Goal: Complete application form

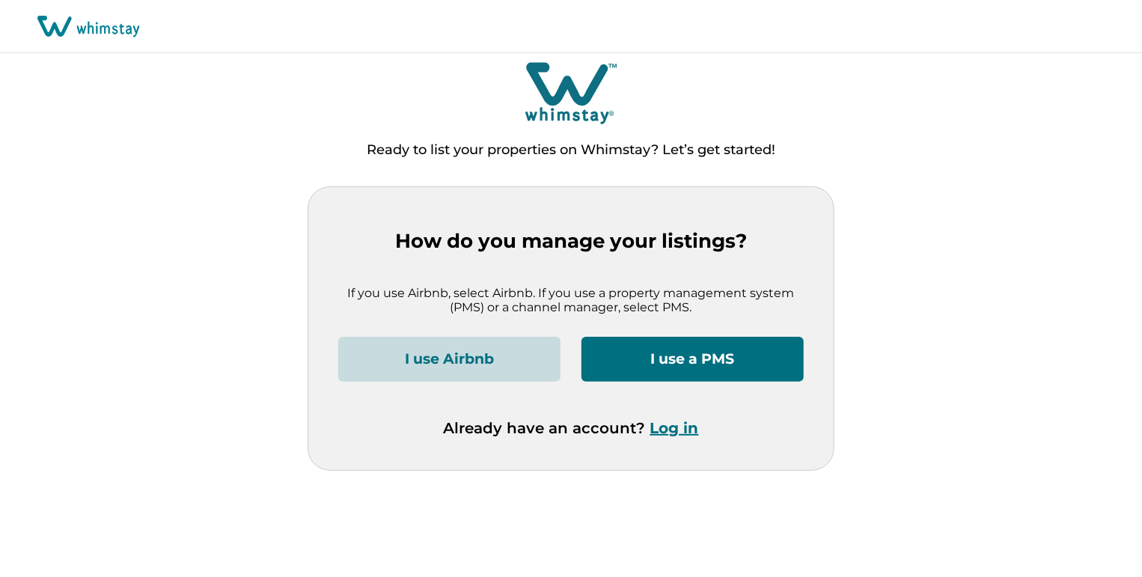
click at [641, 372] on button "I use a PMS" at bounding box center [692, 359] width 222 height 45
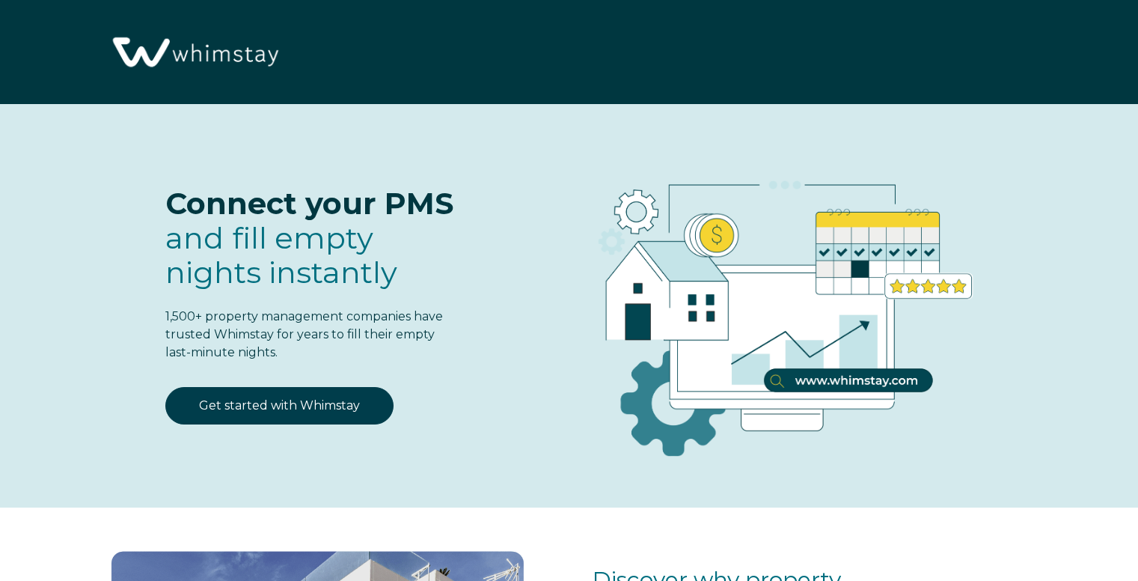
select select "PH"
select select "Standard"
select select "PH"
select select "Standard"
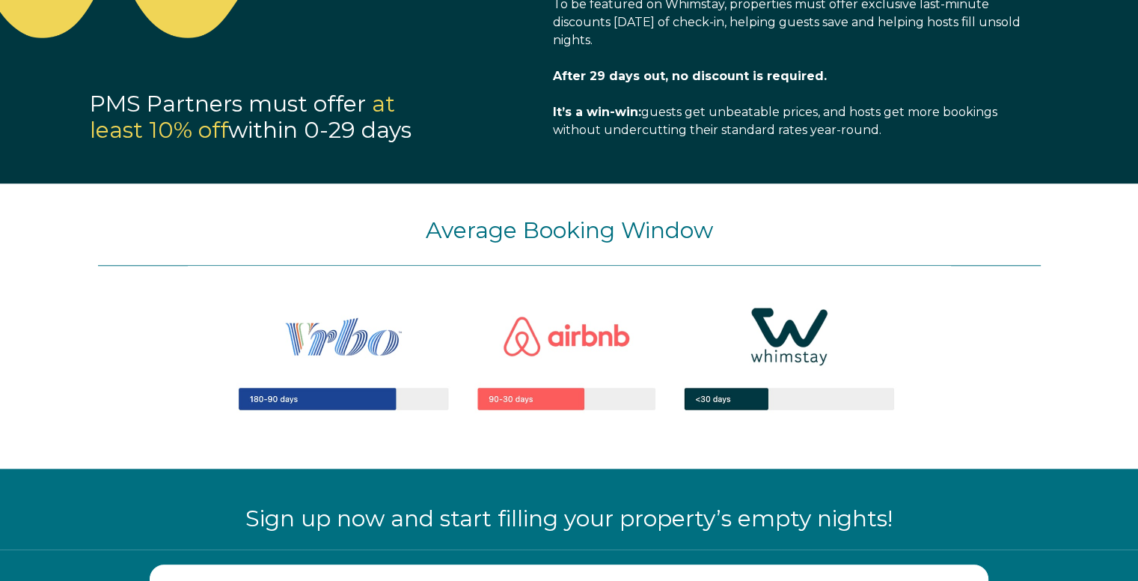
scroll to position [2021, 0]
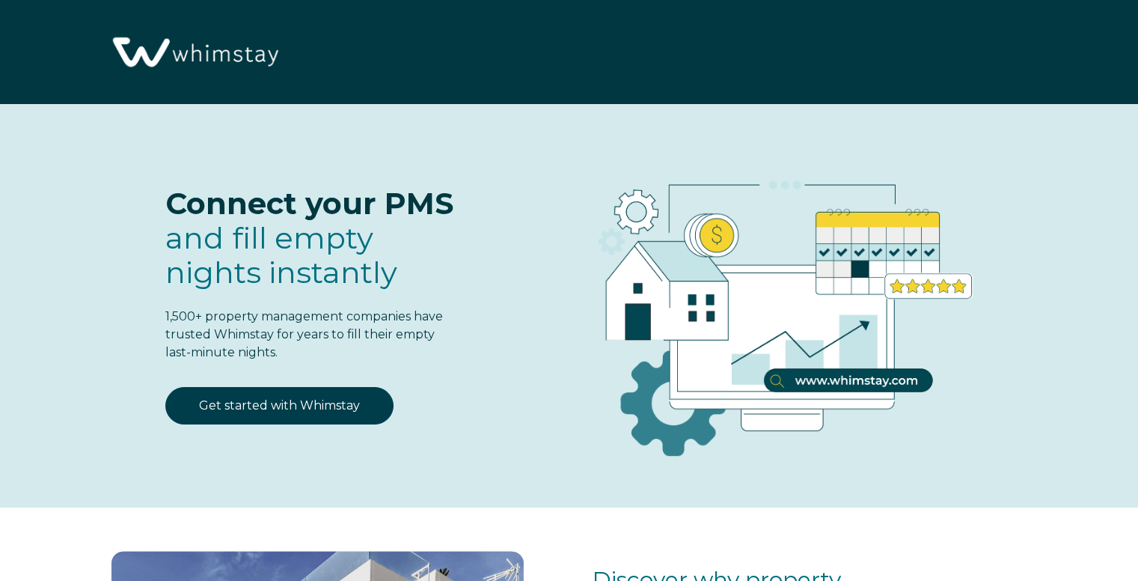
select select "PH"
select select "Standard"
